Goal: Transaction & Acquisition: Purchase product/service

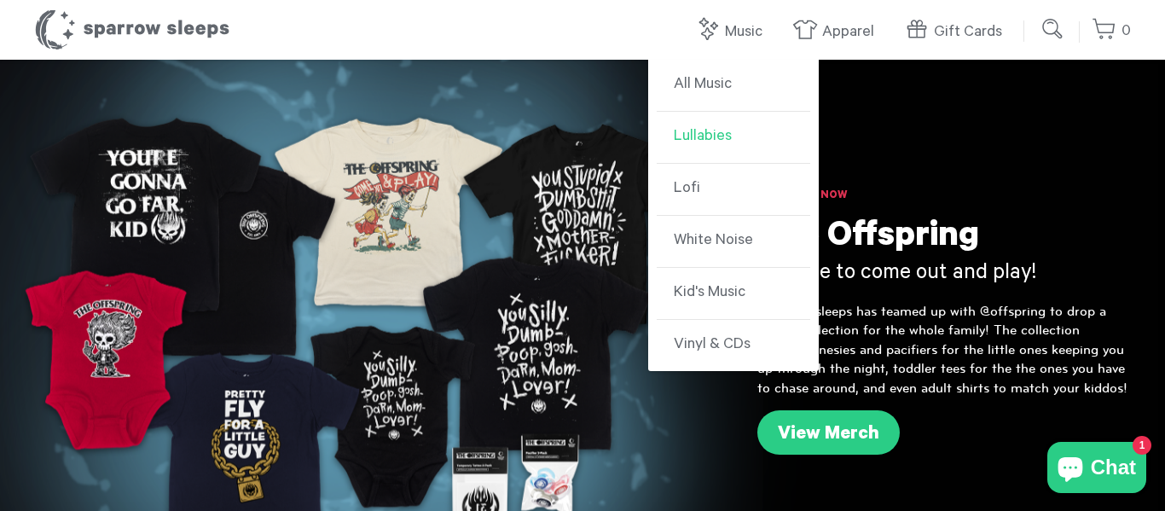
click at [719, 129] on link "Lullabies" at bounding box center [734, 138] width 154 height 52
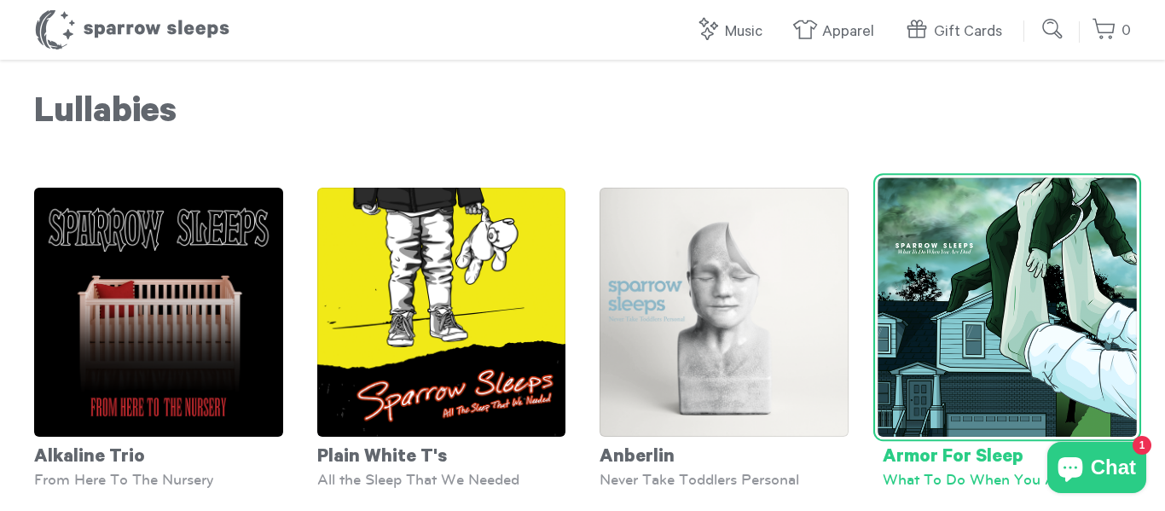
click at [933, 276] on img at bounding box center [1007, 306] width 258 height 258
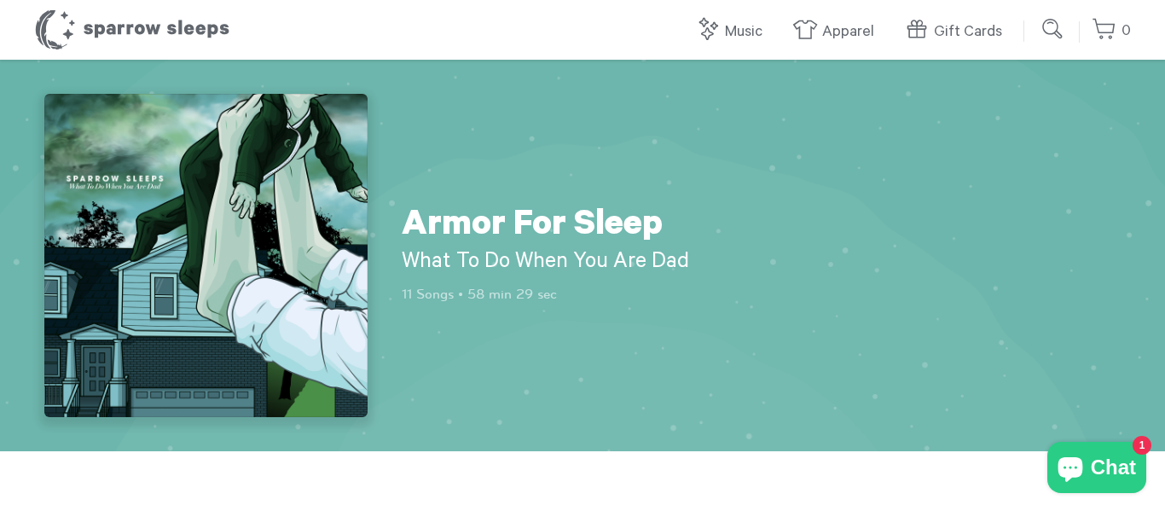
drag, startPoint x: 403, startPoint y: 219, endPoint x: 669, endPoint y: 228, distance: 265.4
click at [669, 228] on h1 "Armor For Sleep" at bounding box center [555, 227] width 307 height 43
copy h1 "Armor For Sleep"
